Goal: Register for event/course

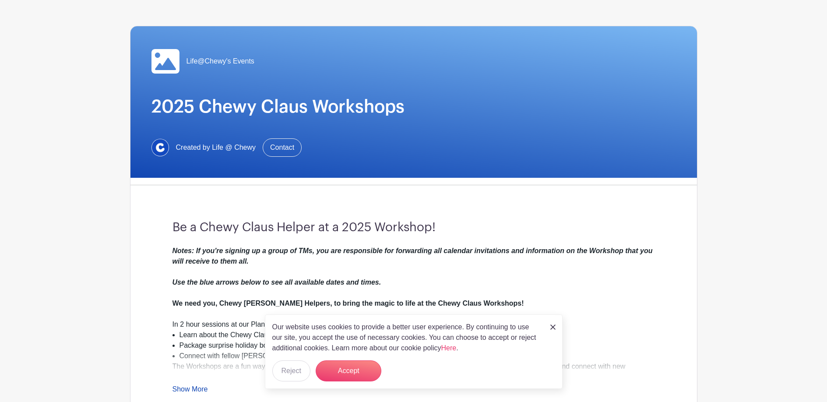
scroll to position [89, 0]
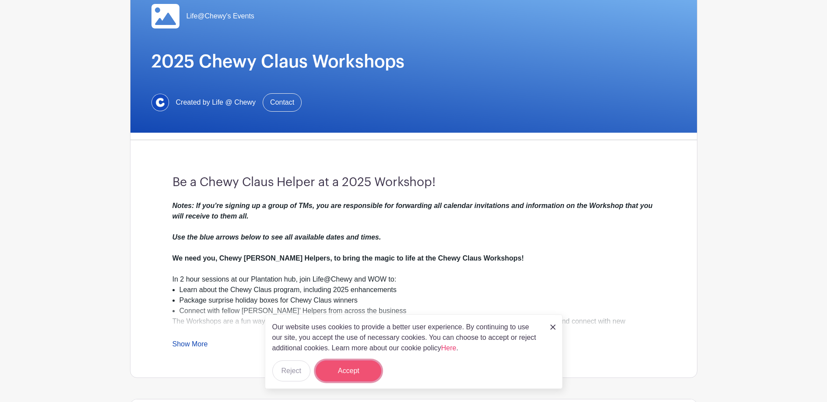
click at [372, 366] on button "Accept" at bounding box center [349, 370] width 66 height 21
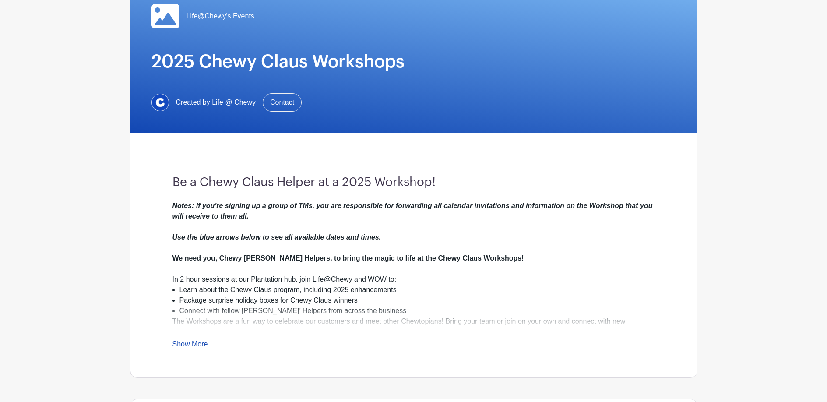
click at [198, 346] on link "Show More" at bounding box center [190, 345] width 35 height 11
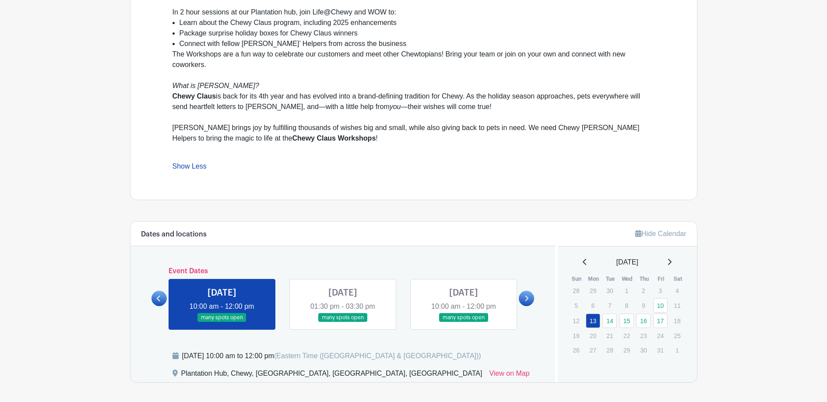
scroll to position [427, 0]
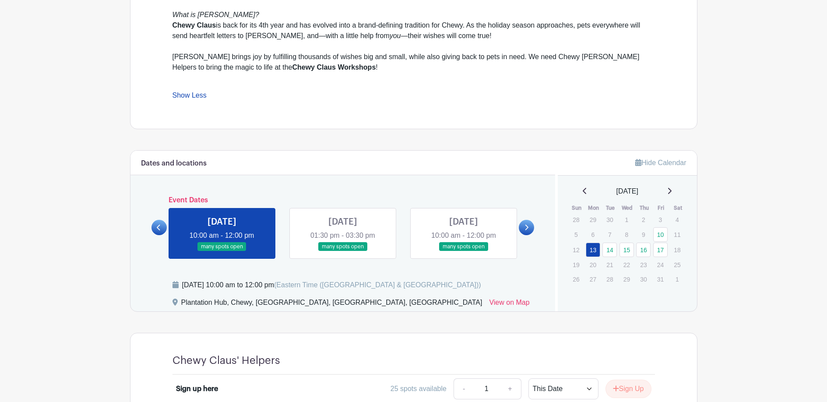
click at [526, 226] on icon at bounding box center [528, 228] width 4 height 6
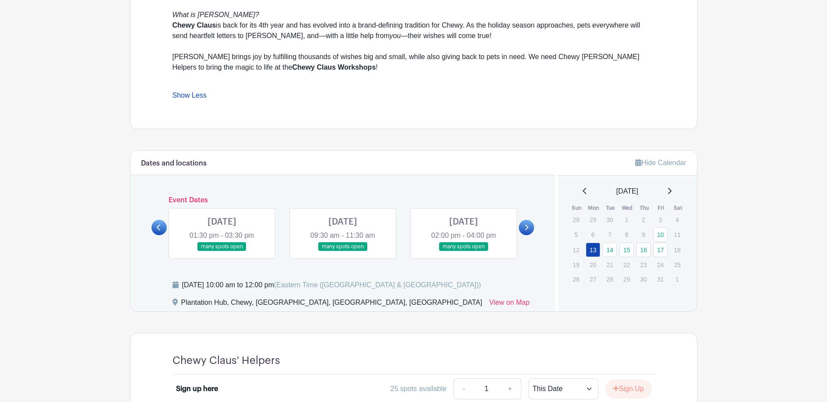
click at [464, 251] on link at bounding box center [464, 251] width 0 height 0
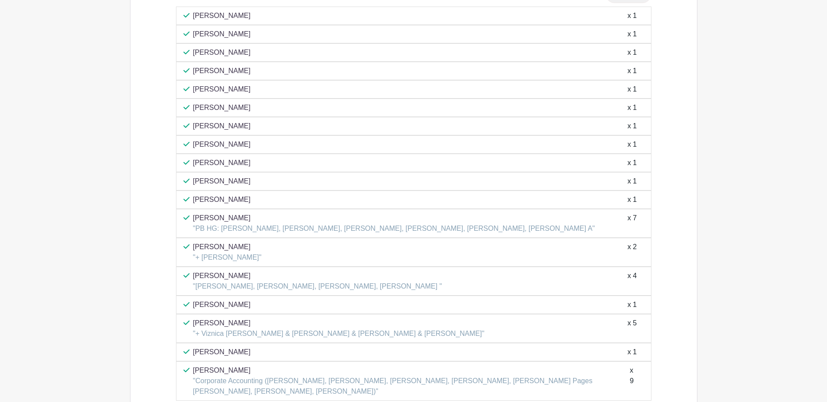
scroll to position [969, 0]
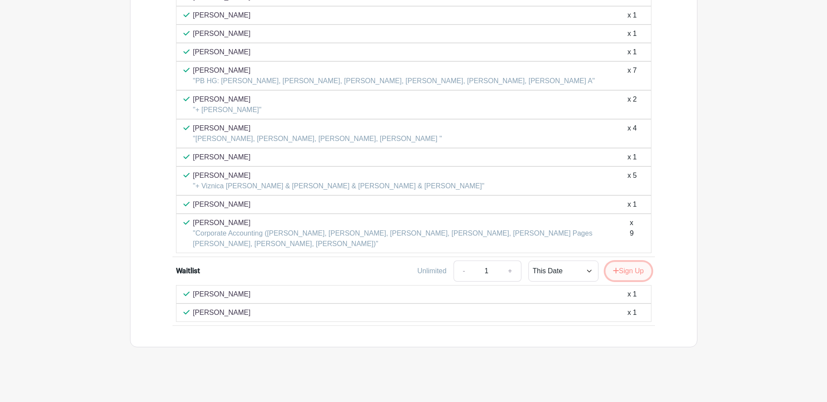
click at [630, 274] on button "Sign Up" at bounding box center [629, 271] width 46 height 18
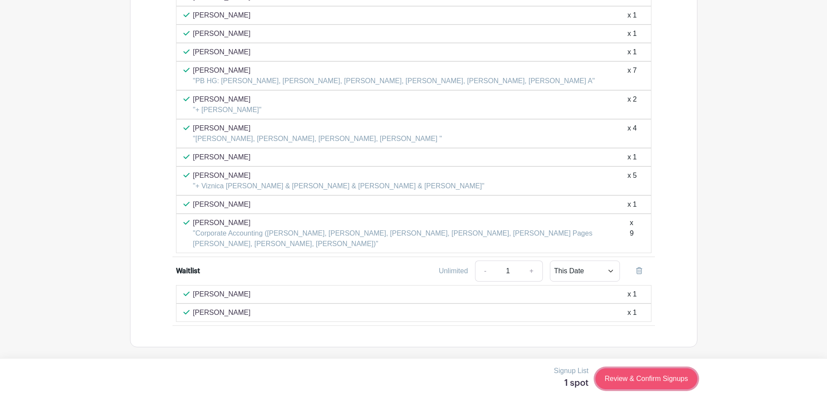
click at [625, 373] on link "Review & Confirm Signups" at bounding box center [647, 378] width 102 height 21
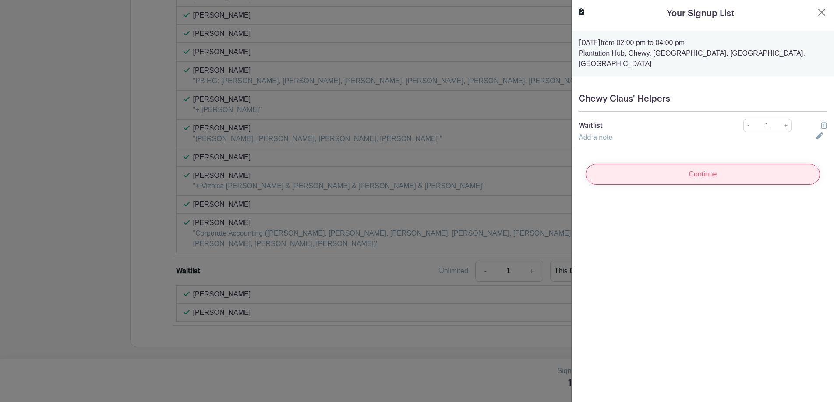
click at [697, 164] on input "Continue" at bounding box center [703, 174] width 234 height 21
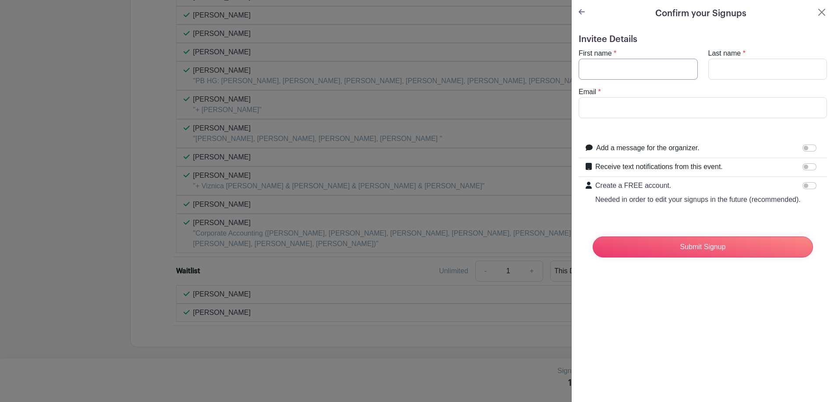
click at [630, 79] on input "First name" at bounding box center [638, 69] width 119 height 21
type input "alessia"
type input "[PERSON_NAME]"
type input "i"
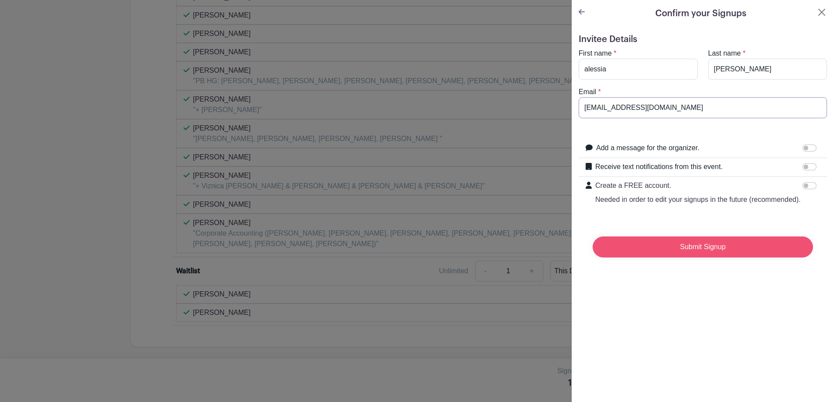
type input "[EMAIL_ADDRESS][DOMAIN_NAME]"
click at [749, 247] on input "Submit Signup" at bounding box center [703, 247] width 220 height 21
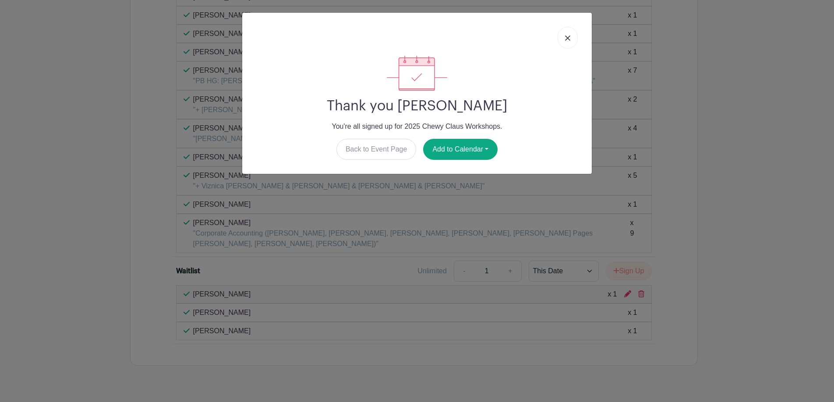
click at [569, 40] on img at bounding box center [567, 37] width 5 height 5
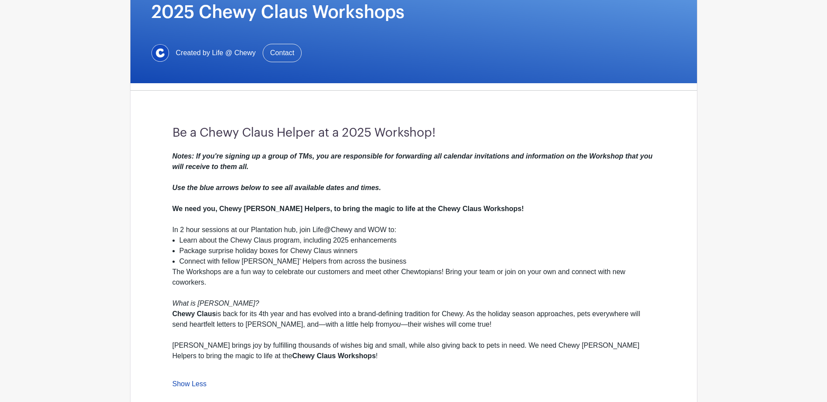
scroll to position [0, 0]
